Goal: Task Accomplishment & Management: Manage account settings

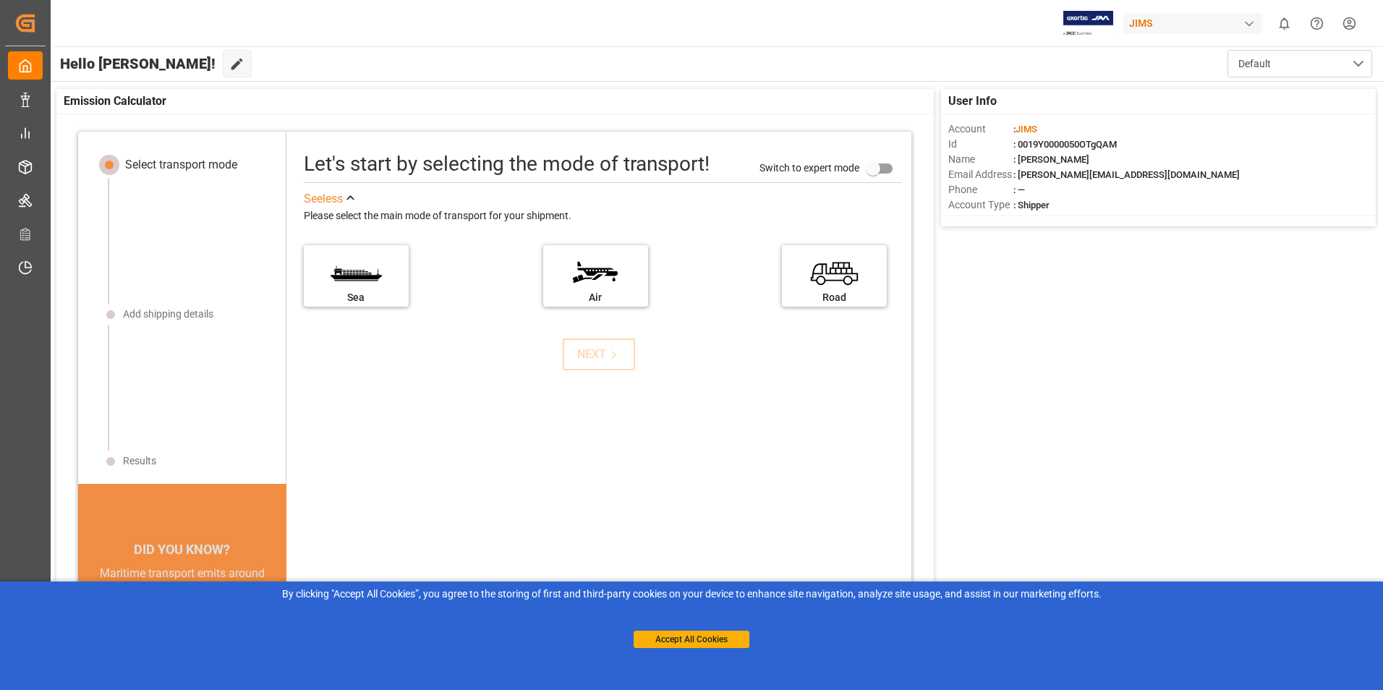
click at [1355, 22] on html "Created by potrace 1.15, written by [PERSON_NAME] [DATE]-[DATE] Created by potr…" at bounding box center [691, 345] width 1383 height 690
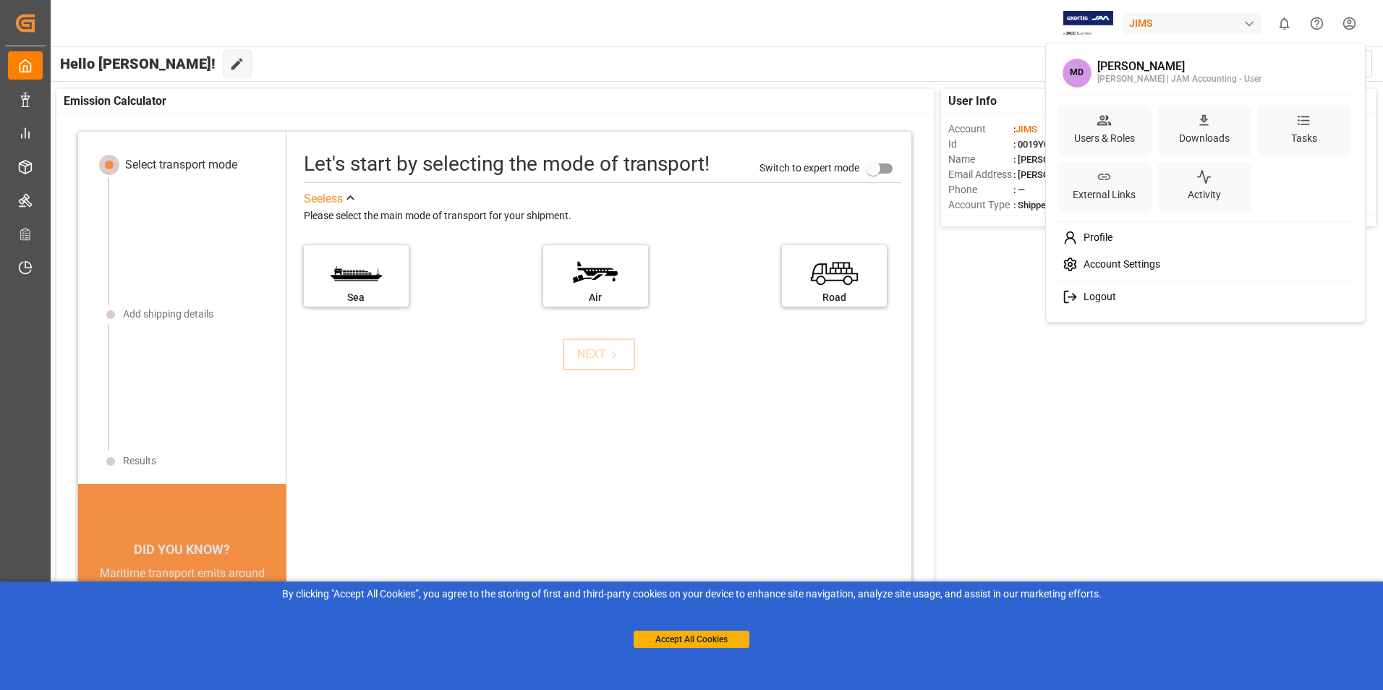
click at [1023, 415] on html "Created by potrace 1.15, written by Peter Selinger 2001-2017 Created by potrace…" at bounding box center [691, 345] width 1383 height 690
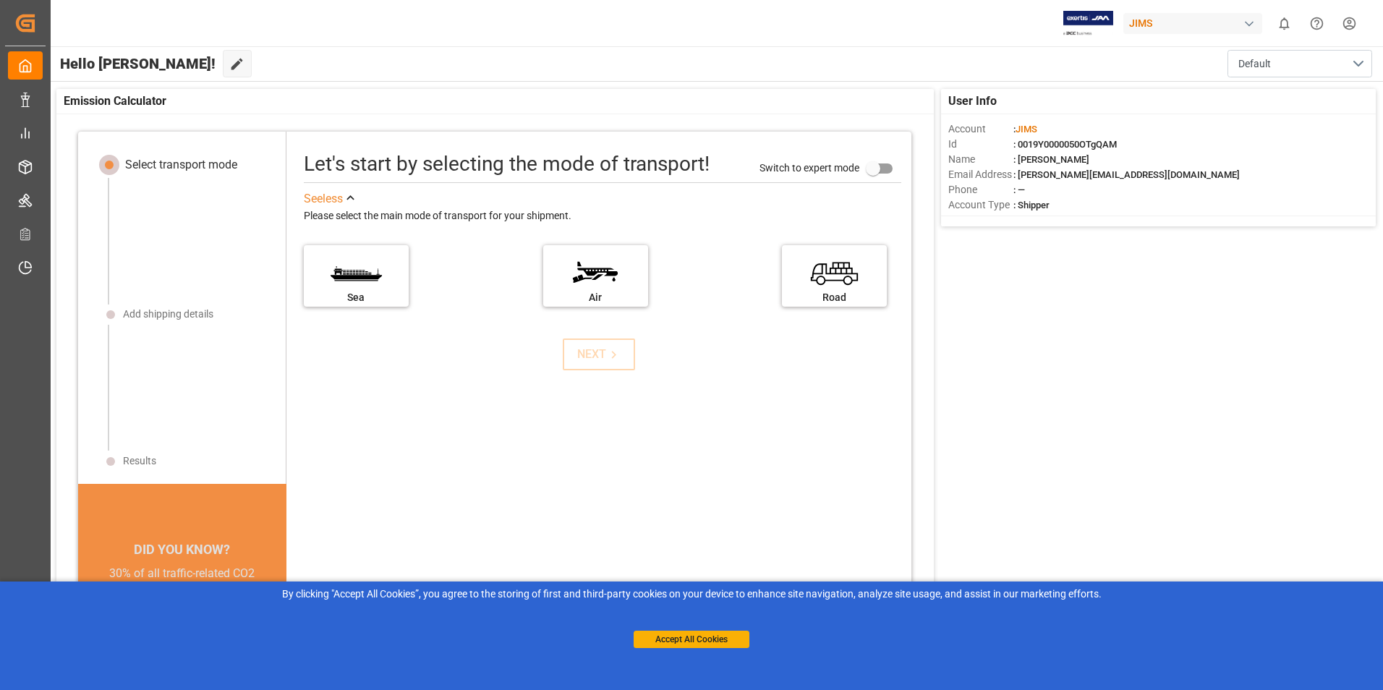
click at [1351, 27] on html "Created by potrace 1.15, written by Peter Selinger 2001-2017 Created by potrace…" at bounding box center [691, 345] width 1383 height 690
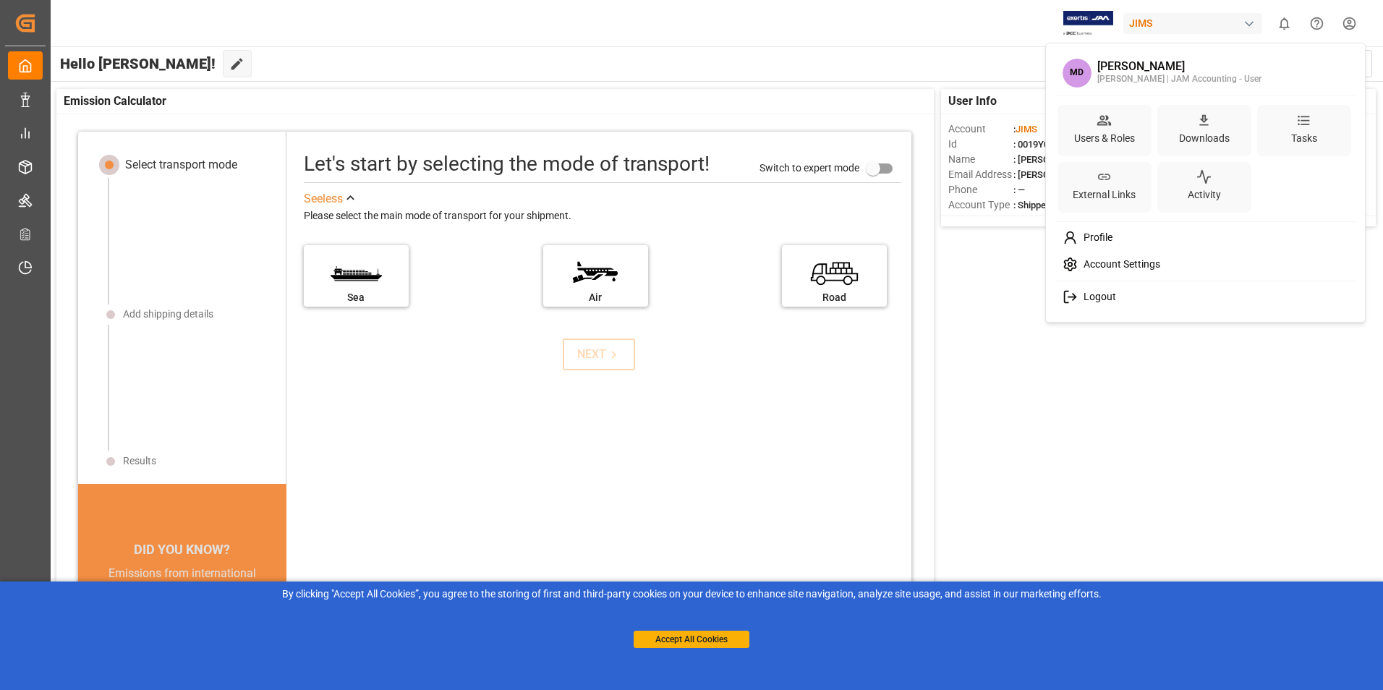
click at [1105, 241] on span "Profile" at bounding box center [1095, 237] width 35 height 13
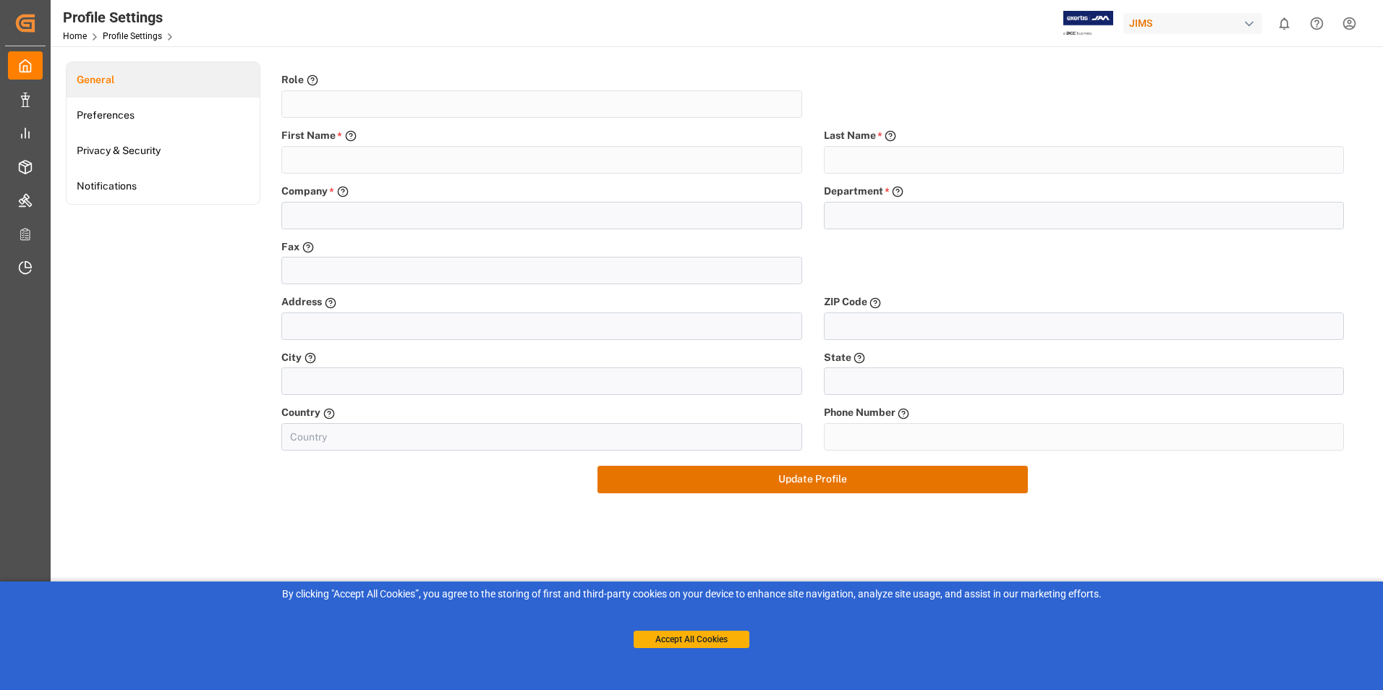
type input "JAM Accounting - User"
type input "Marjan"
type input "Davanizadeh"
click at [157, 155] on link "Privacy & Security" at bounding box center [163, 150] width 193 height 35
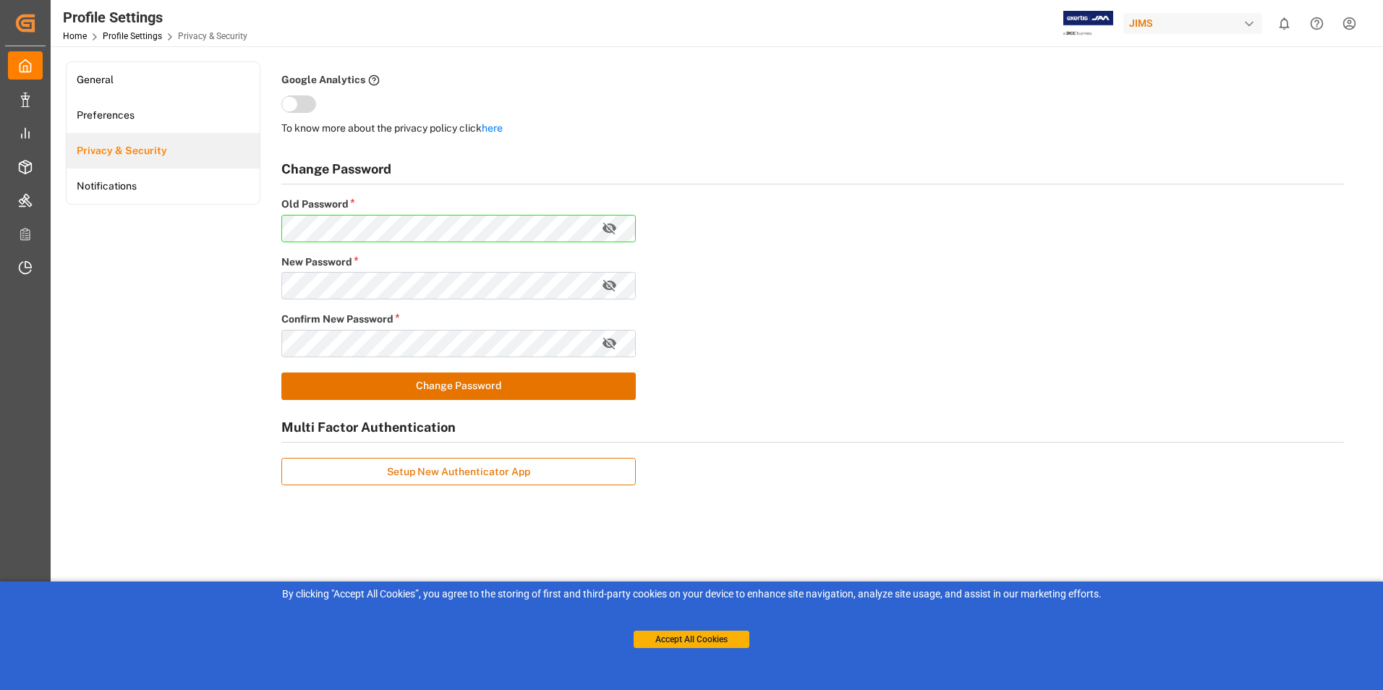
click at [825, 346] on div "Change Password Old Password * New Password * Confirm New Password * Change Pas…" at bounding box center [812, 326] width 1084 height 360
click at [989, 404] on div "Change Password Old Password * New Password * Confirm New Password * Change Pas…" at bounding box center [812, 326] width 1084 height 360
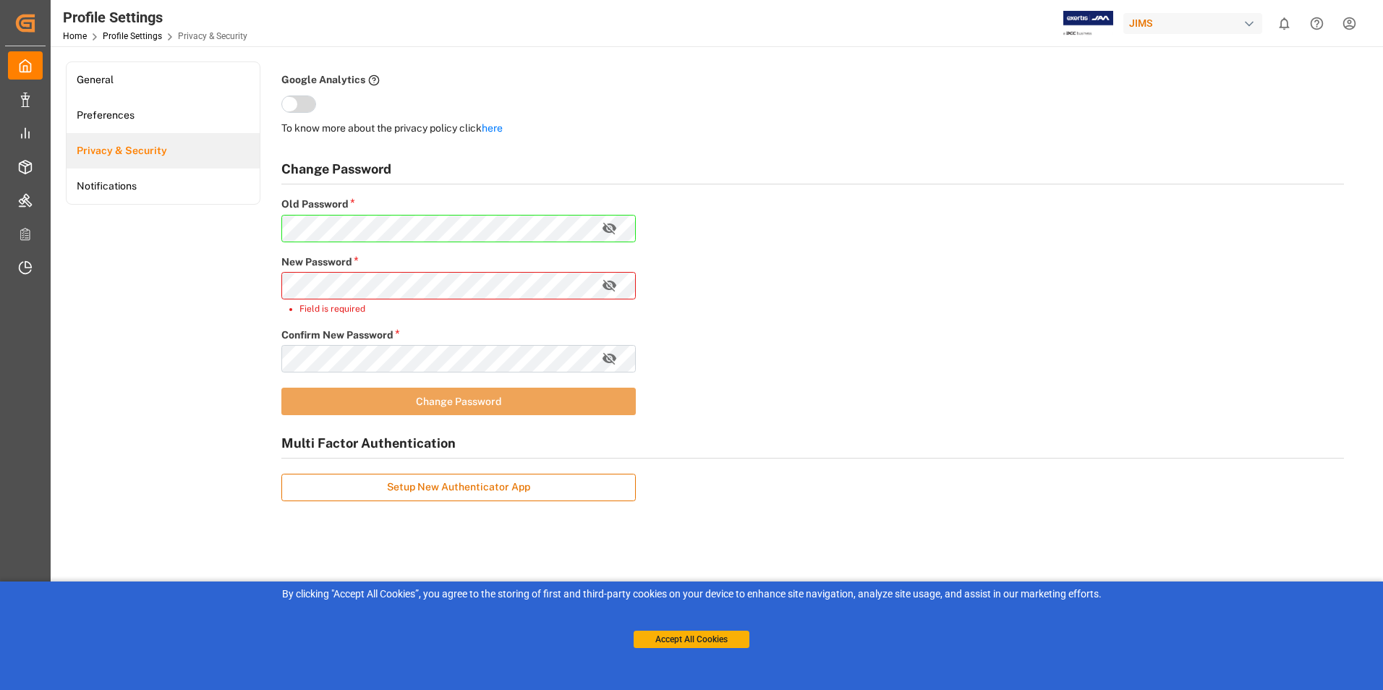
click at [261, 229] on div "General Preferences Privacy & Security Notifications Google Analytics This allo…" at bounding box center [715, 291] width 1299 height 460
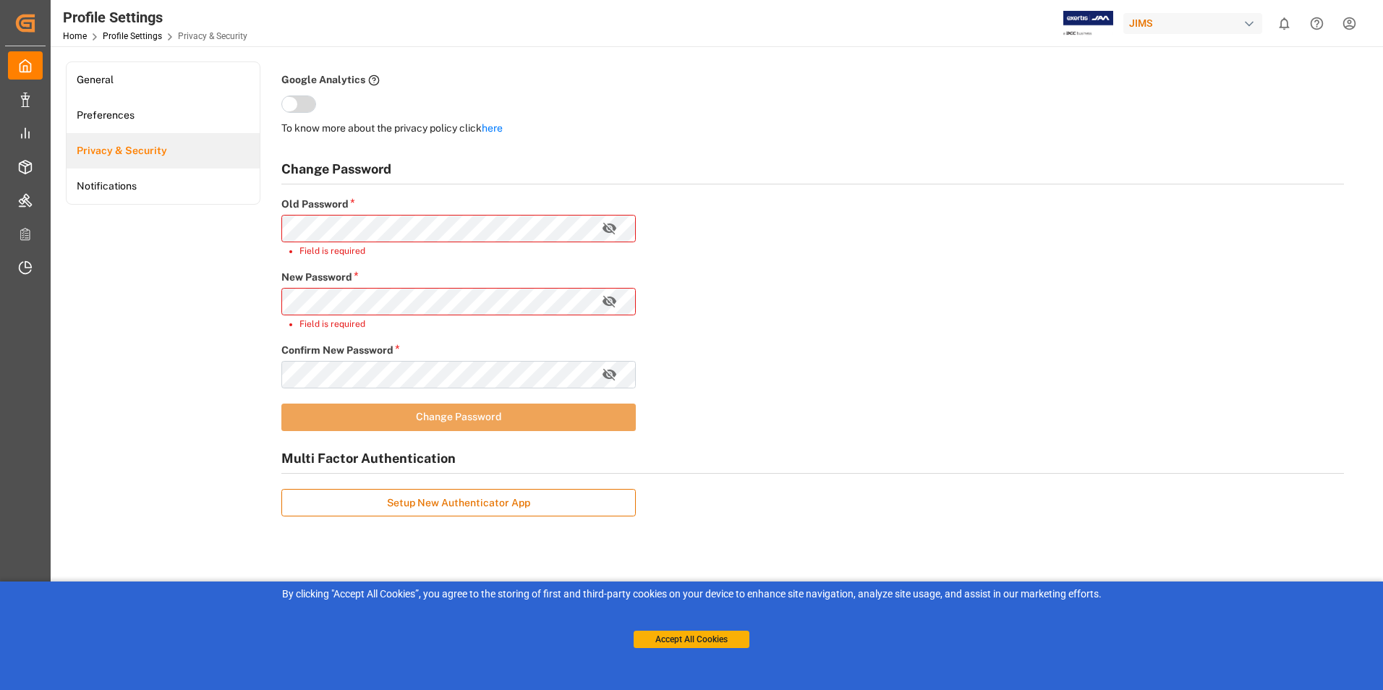
click at [1134, 286] on div "Change Password Old Password * Field is required New Password * Field is requir…" at bounding box center [812, 341] width 1084 height 391
click at [456, 506] on button "Setup New Authenticator App" at bounding box center [458, 502] width 354 height 27
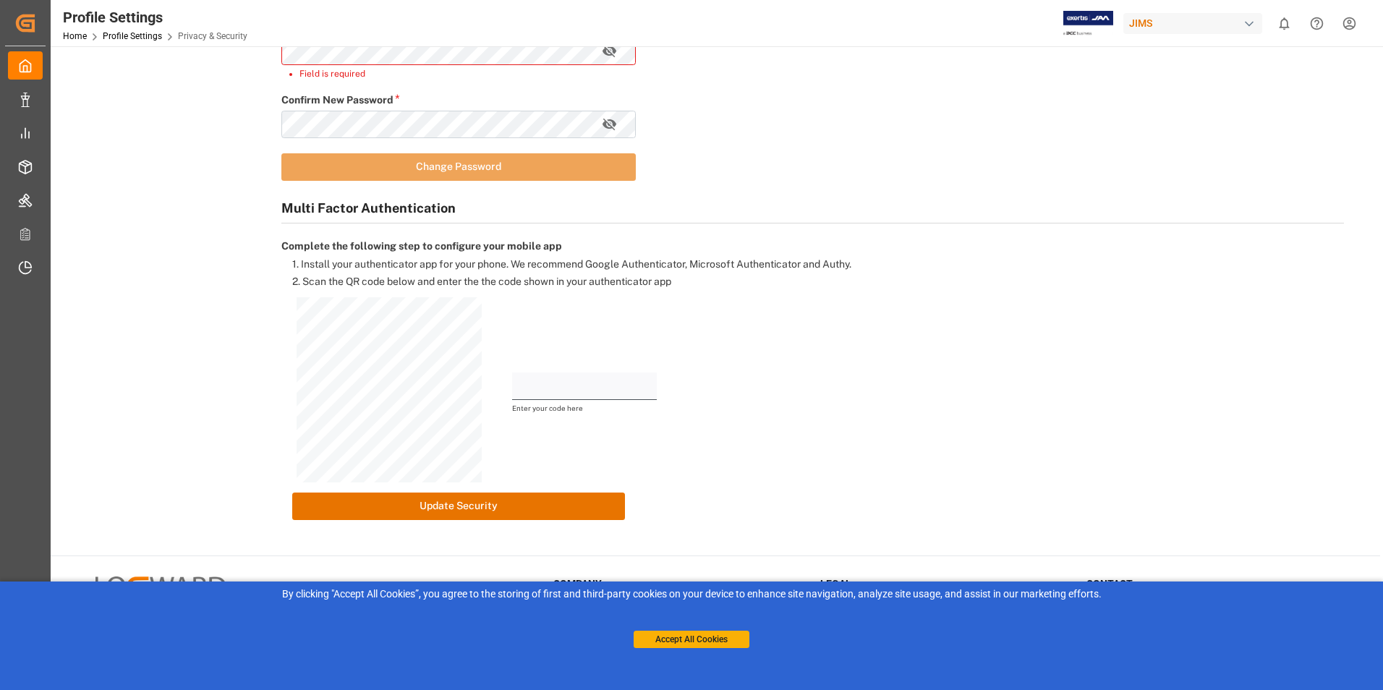
scroll to position [280, 0]
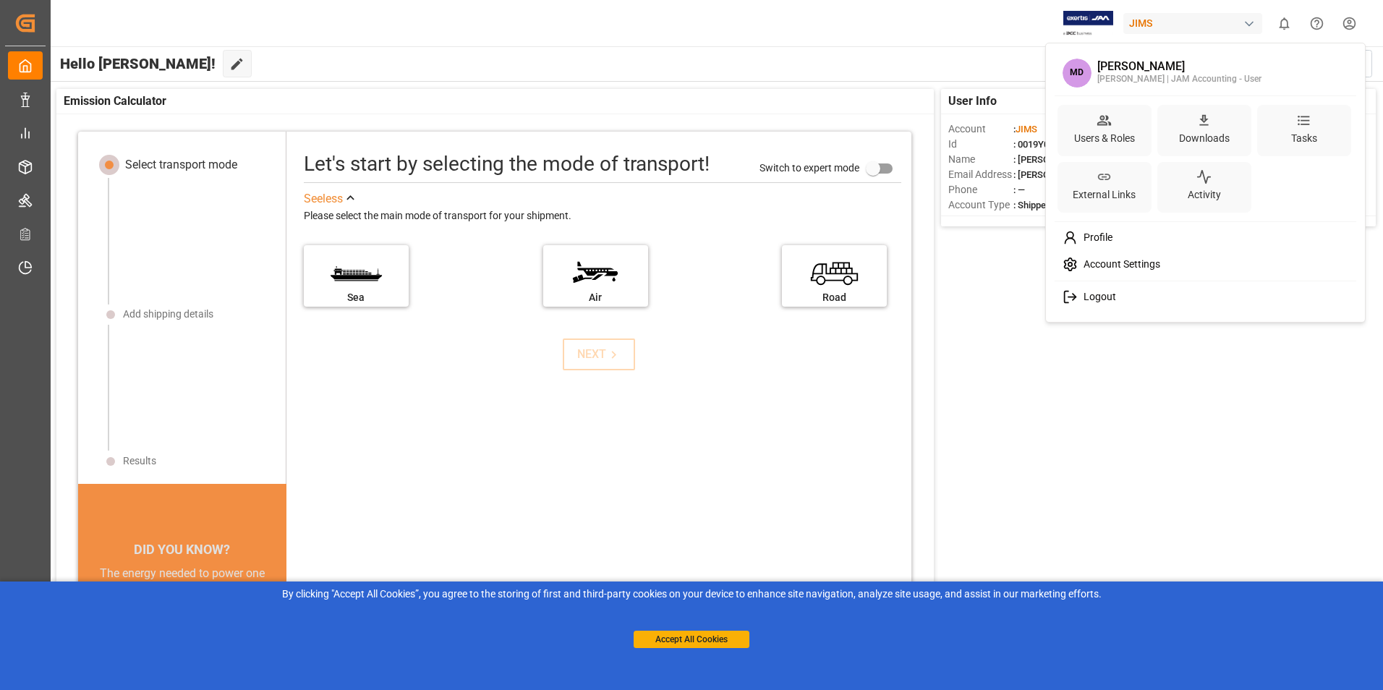
click at [1350, 24] on html "Created by potrace 1.15, written by [PERSON_NAME] [DATE]-[DATE] Created by potr…" at bounding box center [691, 345] width 1383 height 690
click at [1083, 292] on span "Logout" at bounding box center [1097, 297] width 38 height 13
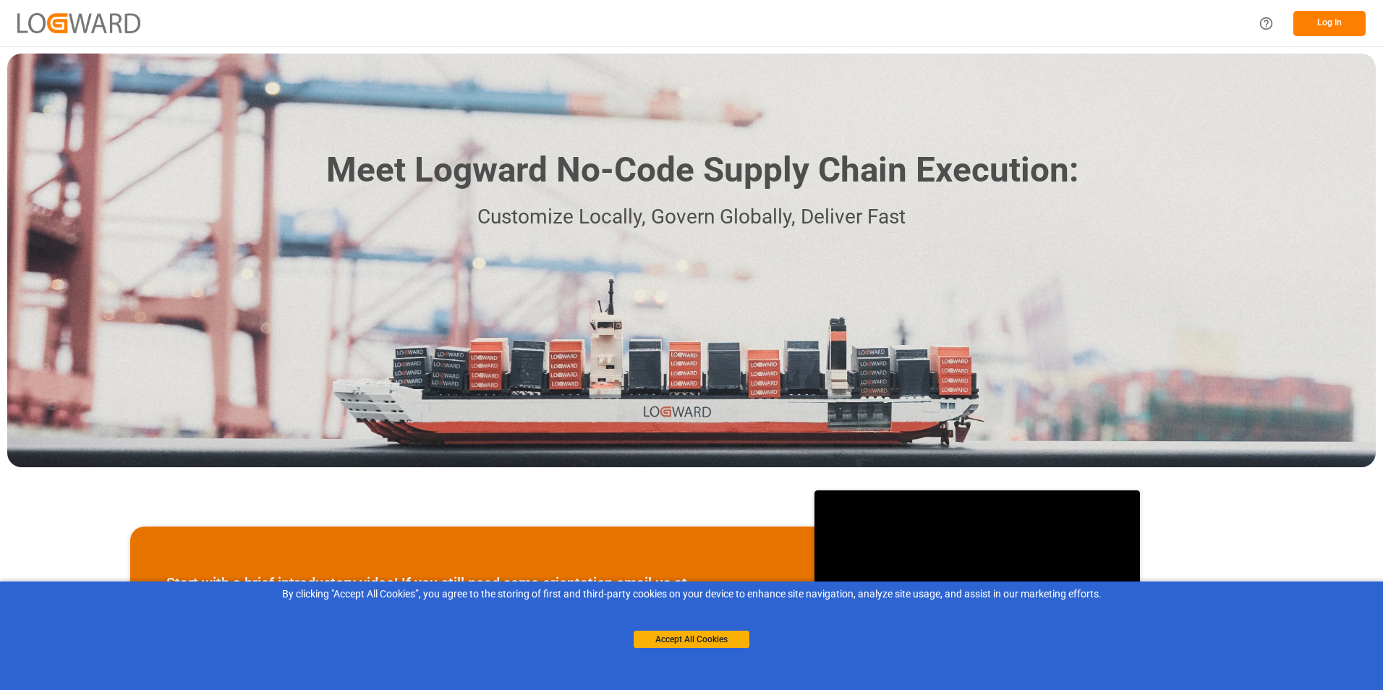
click at [1348, 20] on button "Log In" at bounding box center [1329, 23] width 72 height 25
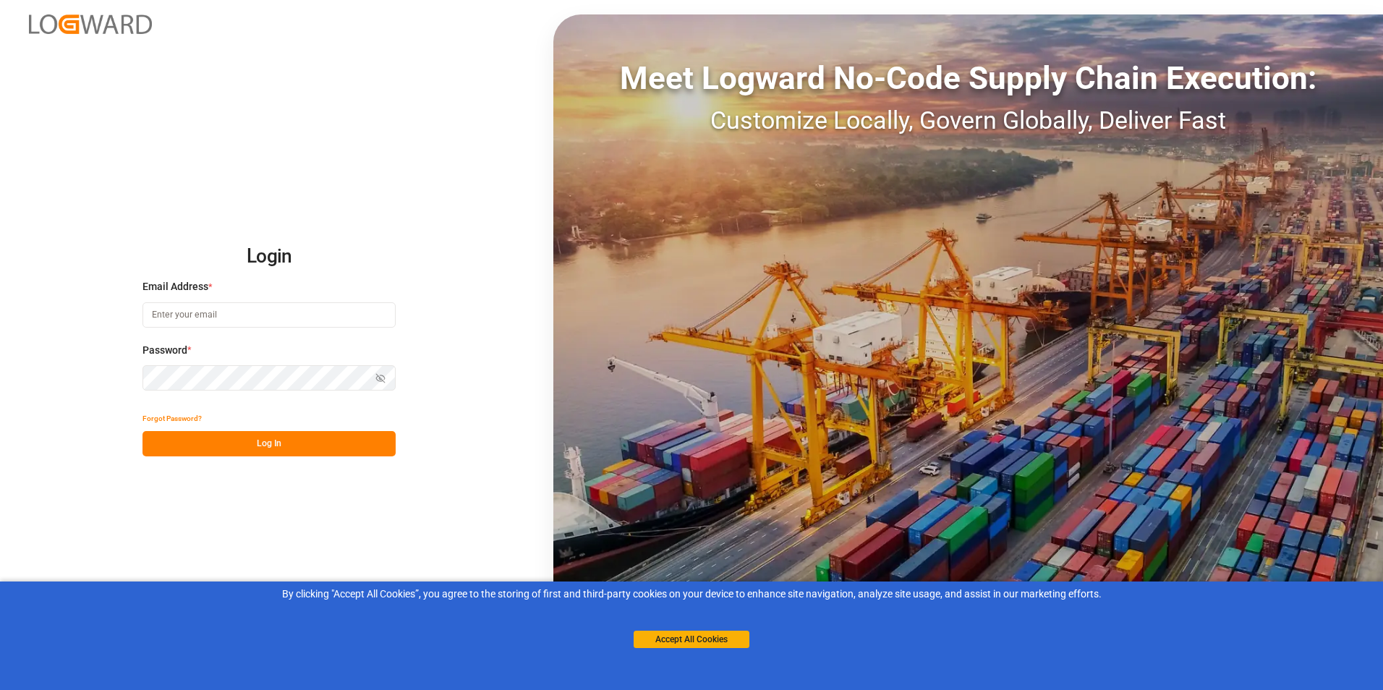
type input "marjan.davanizadeh@jamindustries.com"
click at [270, 443] on button "Log In" at bounding box center [268, 443] width 253 height 25
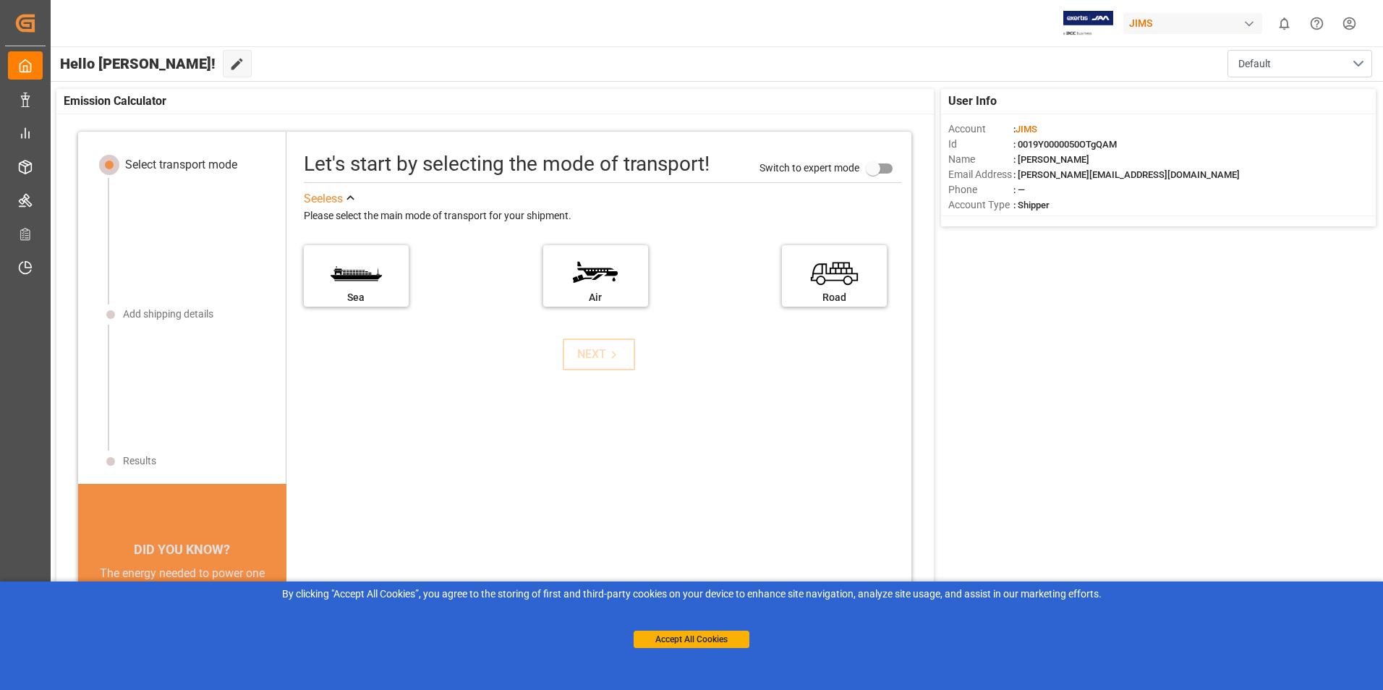
click at [1348, 20] on html "Created by potrace 1.15, written by Peter Selinger 2001-2017 Created by potrace…" at bounding box center [691, 345] width 1383 height 690
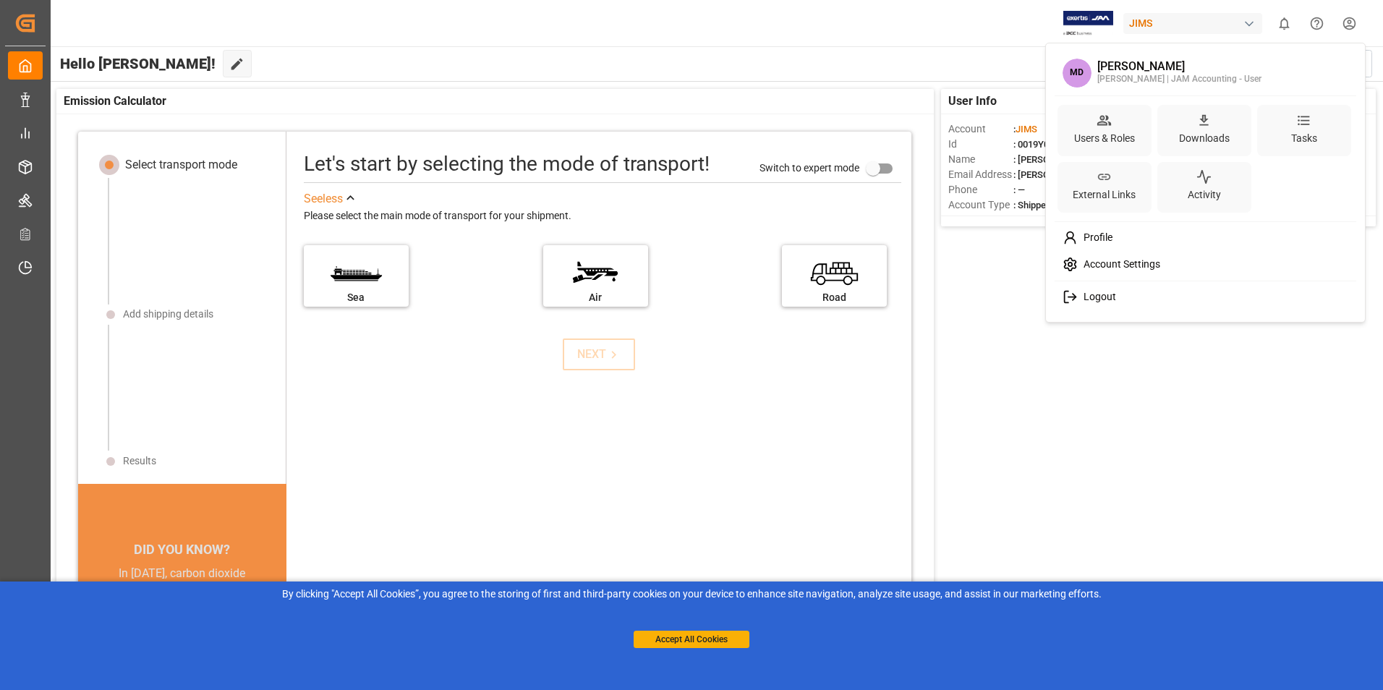
click at [1088, 300] on span "Logout" at bounding box center [1097, 297] width 38 height 13
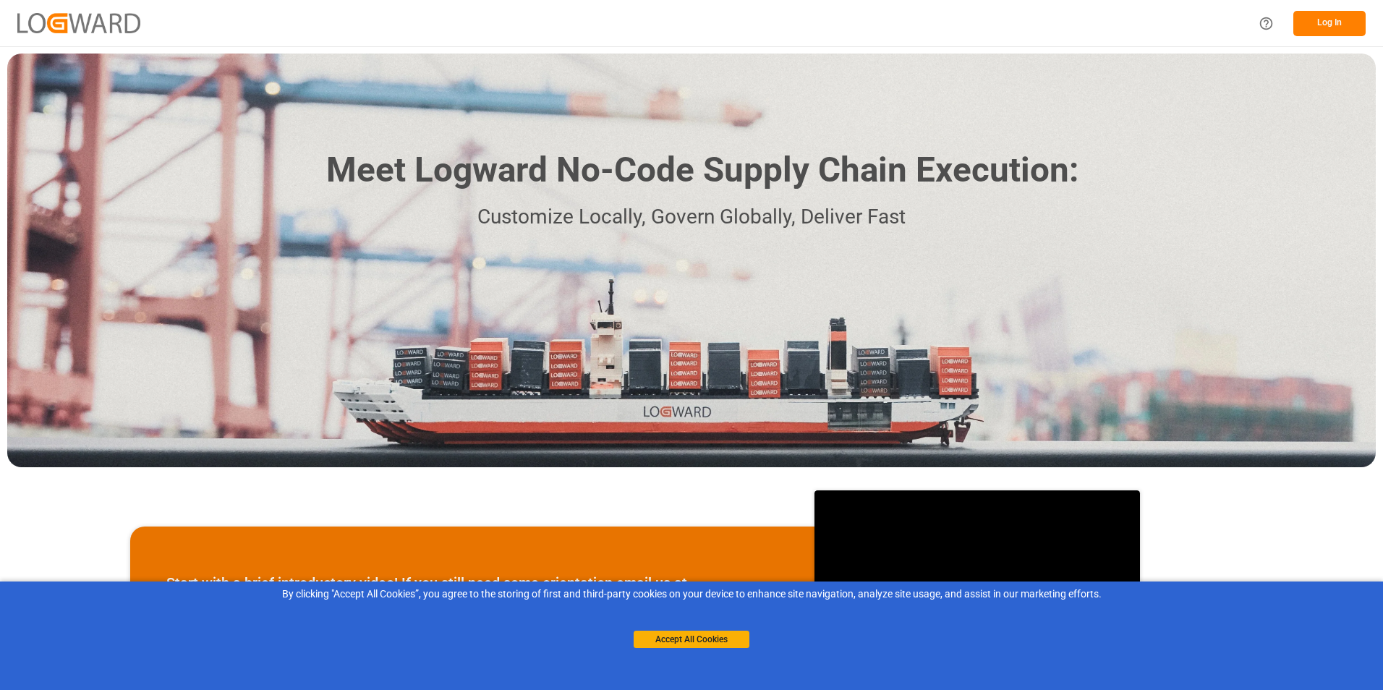
click at [1346, 16] on button "Log In" at bounding box center [1329, 23] width 72 height 25
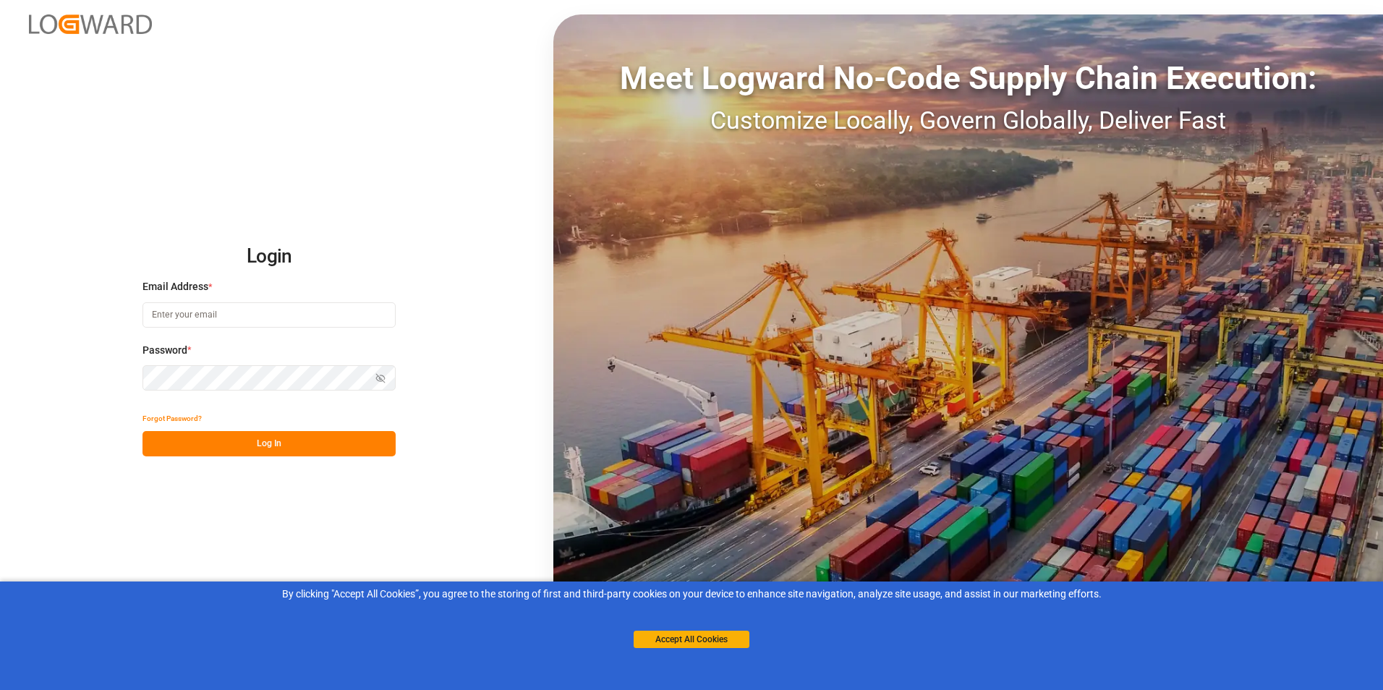
type input "[EMAIL_ADDRESS][DOMAIN_NAME]"
click at [123, 383] on div "Login Email Address * marjan.davanizadeh@jamindustries.com Password * Show pass…" at bounding box center [691, 345] width 1383 height 690
click at [485, 334] on div "Login Email Address * marjan.davanizadeh@jamindustries.com Password * Show pass…" at bounding box center [691, 345] width 1383 height 690
click at [427, 432] on div "Login Email Address * marjan.davanizadeh@jamindustries.com Password * Show pass…" at bounding box center [691, 345] width 1383 height 690
click at [276, 448] on button "Log In" at bounding box center [268, 443] width 253 height 25
